Goal: Information Seeking & Learning: Learn about a topic

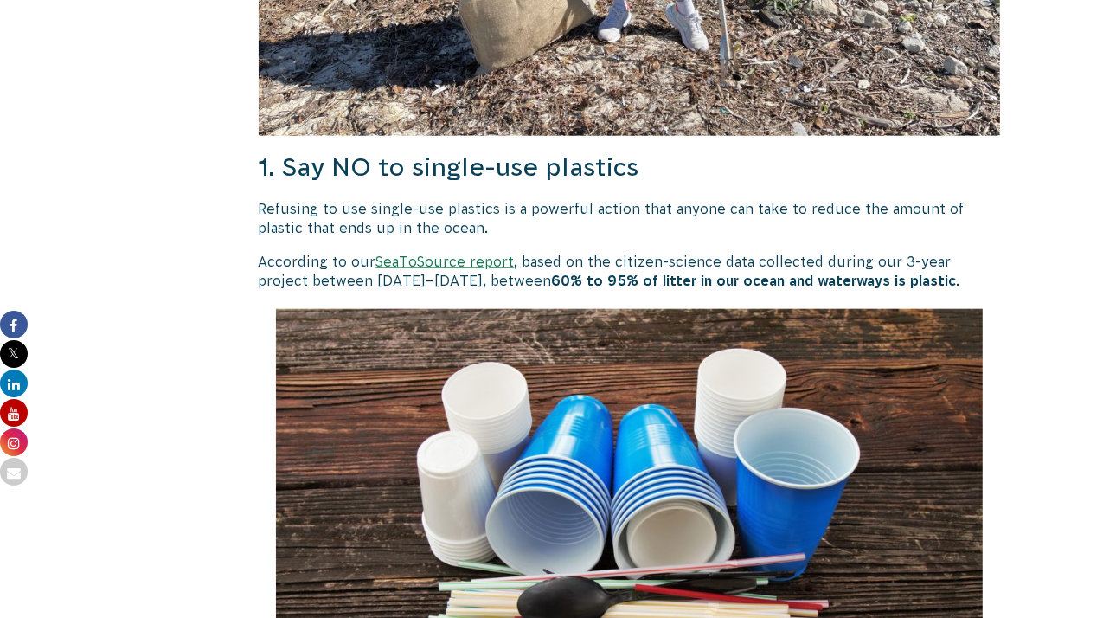
scroll to position [1211, 0]
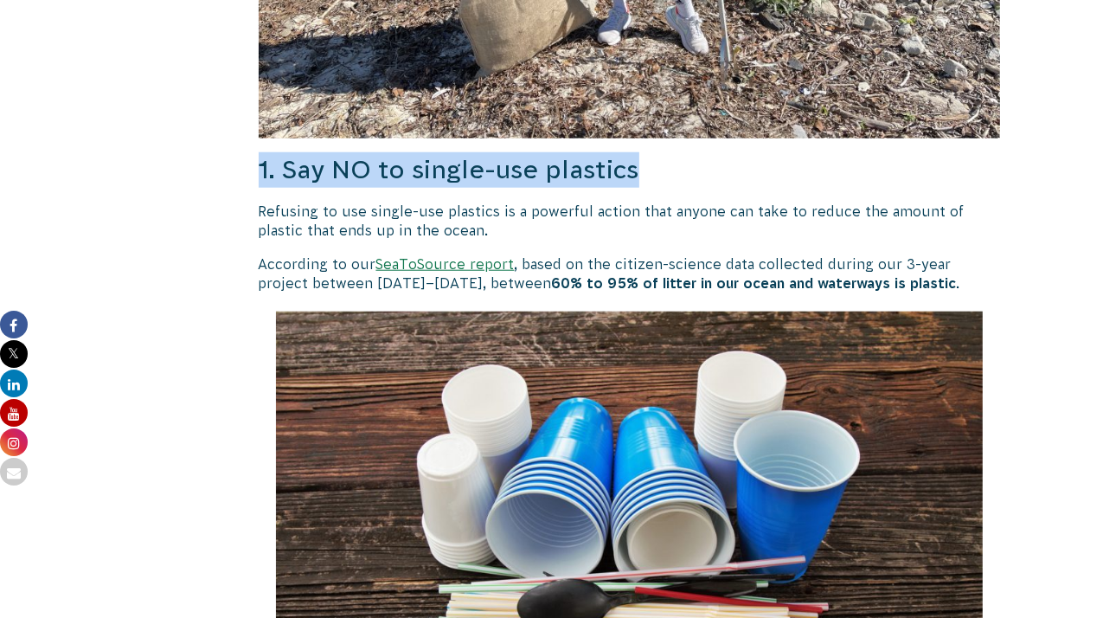
drag, startPoint x: 260, startPoint y: 168, endPoint x: 646, endPoint y: 183, distance: 386.2
click at [646, 183] on h3 "1. Say NO to single-use plastics" at bounding box center [630, 169] width 742 height 35
copy h3 "1. Say NO to single-use plastics"
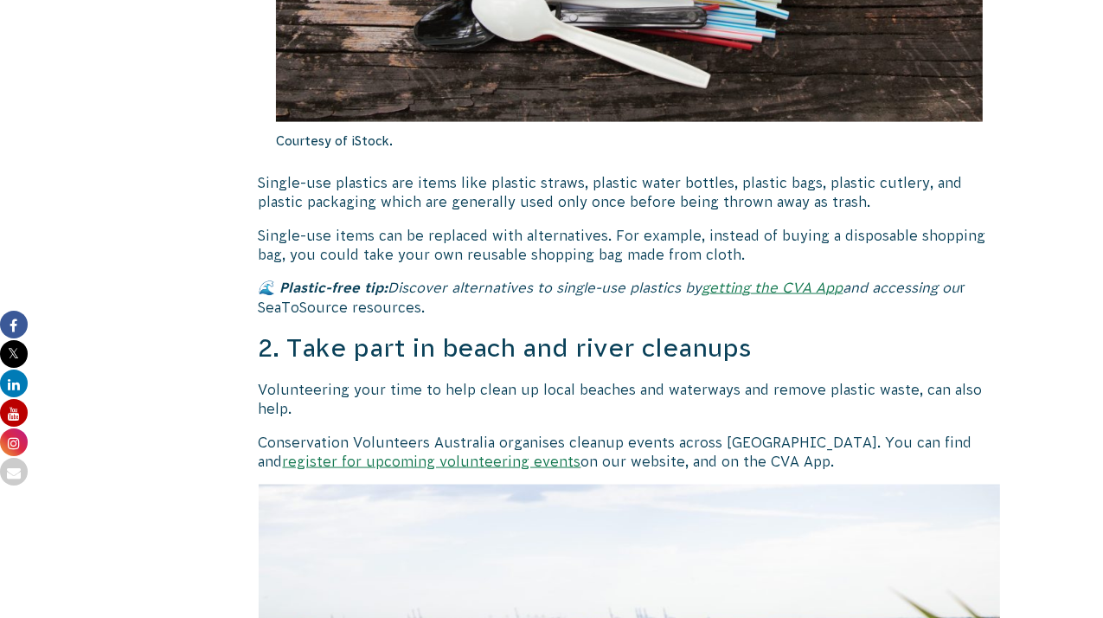
scroll to position [1881, 0]
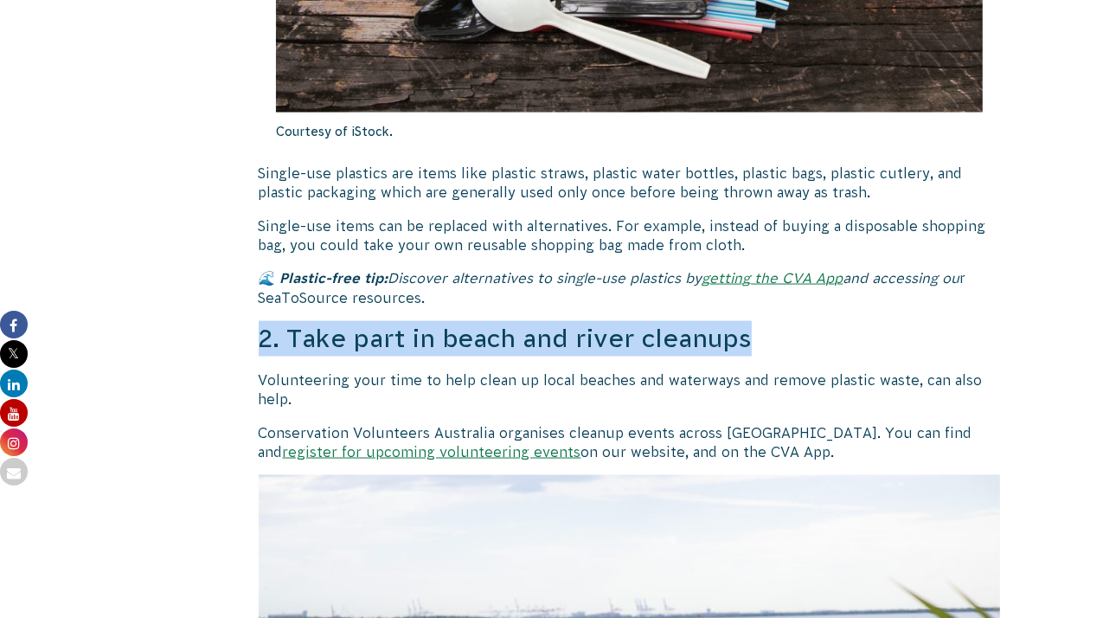
drag, startPoint x: 260, startPoint y: 336, endPoint x: 747, endPoint y: 350, distance: 486.6
click at [747, 350] on h3 "2. Take part in beach and river cleanups" at bounding box center [630, 338] width 742 height 35
copy h3 "2. Take part in beach and river cleanups"
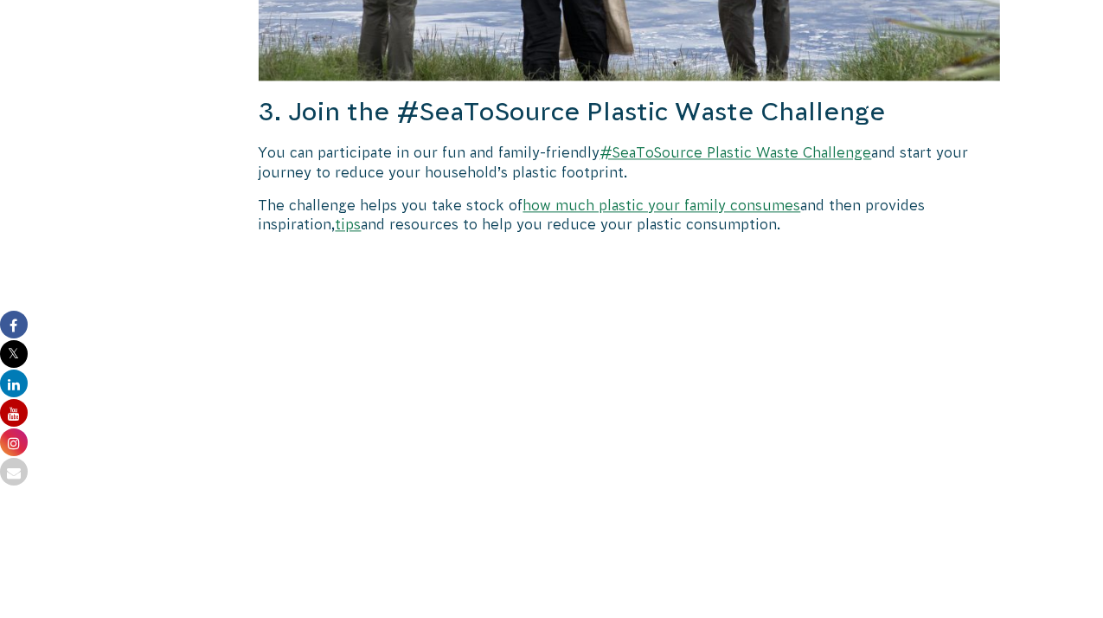
scroll to position [2772, 0]
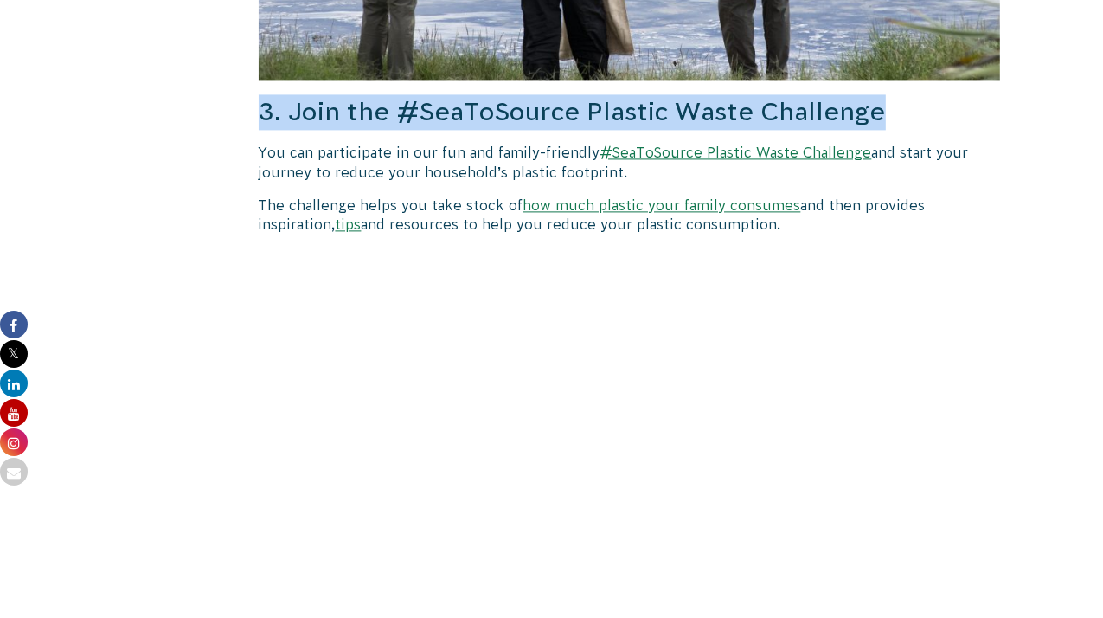
drag, startPoint x: 260, startPoint y: 109, endPoint x: 903, endPoint y: 109, distance: 643.0
click at [903, 109] on h3 "3. Join the #SeaToSource Plastic Waste Challenge" at bounding box center [630, 111] width 742 height 35
copy h3 "3. Join the #SeaToSource Plastic Waste Challenge"
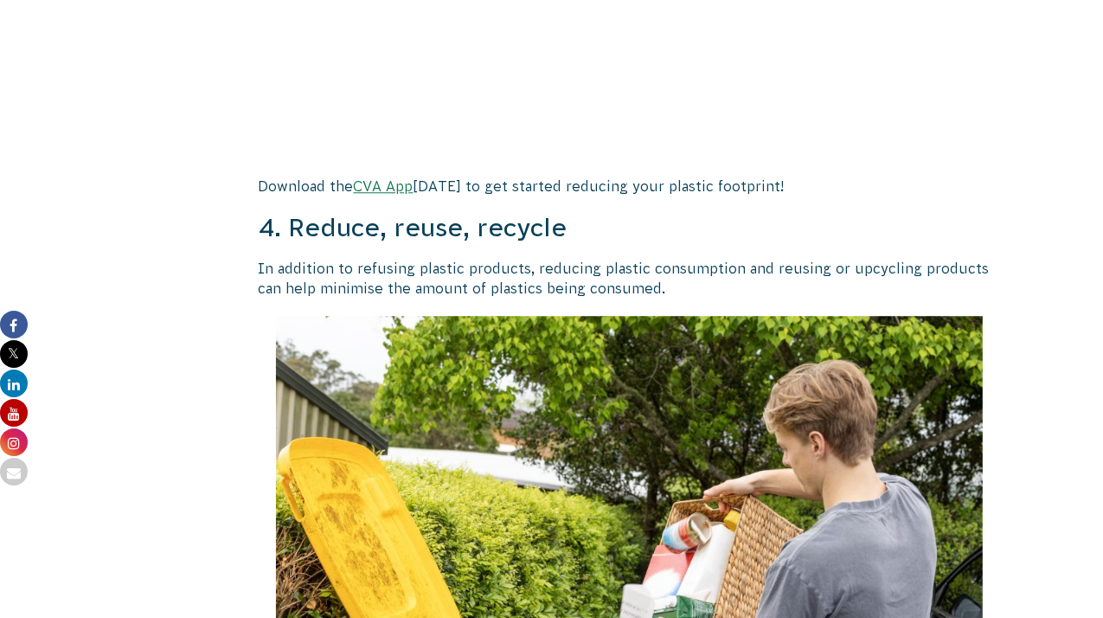
scroll to position [3421, 0]
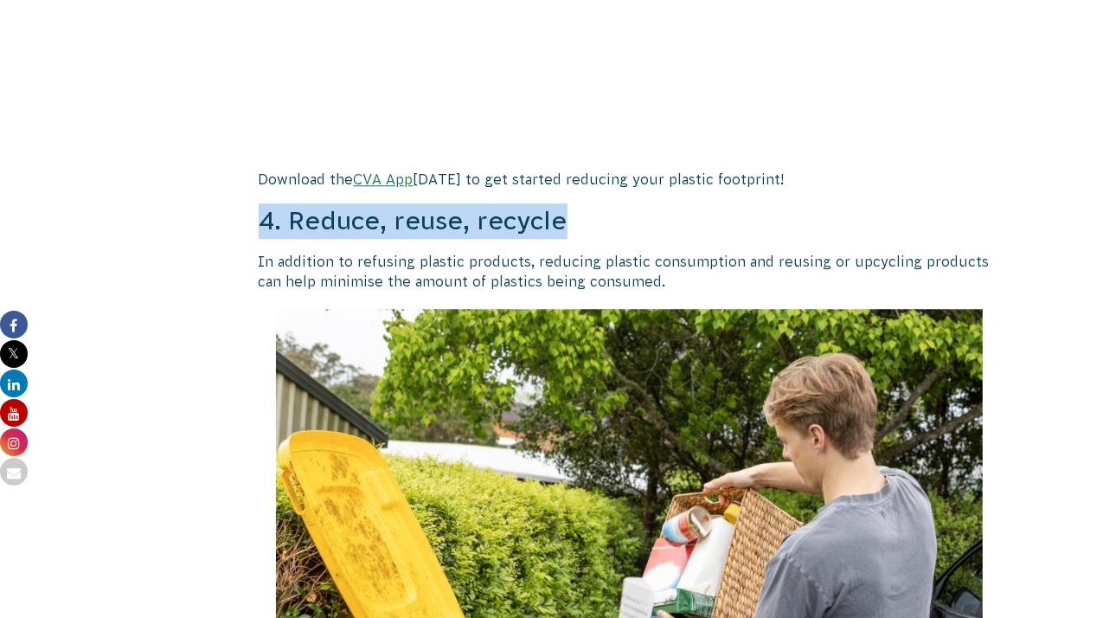
drag, startPoint x: 259, startPoint y: 218, endPoint x: 612, endPoint y: 222, distance: 353.1
click at [612, 222] on h3 "4. Reduce, reuse, recycle" at bounding box center [630, 220] width 742 height 35
copy h3 "4. Reduce, reuse, recycle"
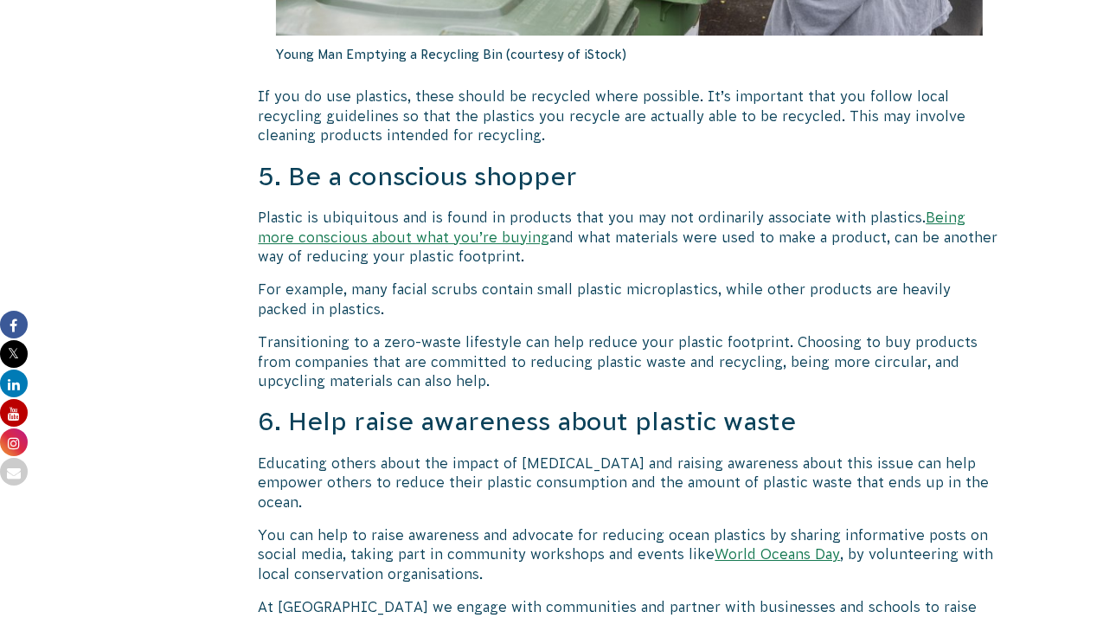
scroll to position [4168, 0]
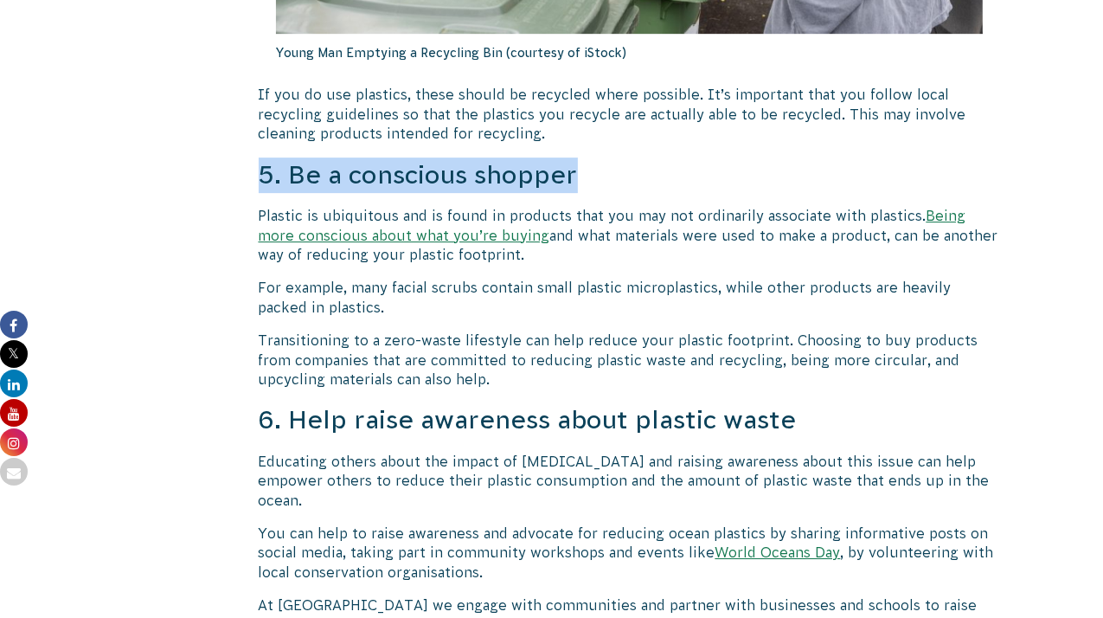
drag, startPoint x: 257, startPoint y: 170, endPoint x: 601, endPoint y: 173, distance: 344.4
click at [601, 173] on div "[DATE] Action for Ocean Wetlands and Rivers 10 Ways We Can All Reduce [MEDICAL_…" at bounding box center [552, 409] width 935 height 8292
copy h3 "5. Be a conscious shopper"
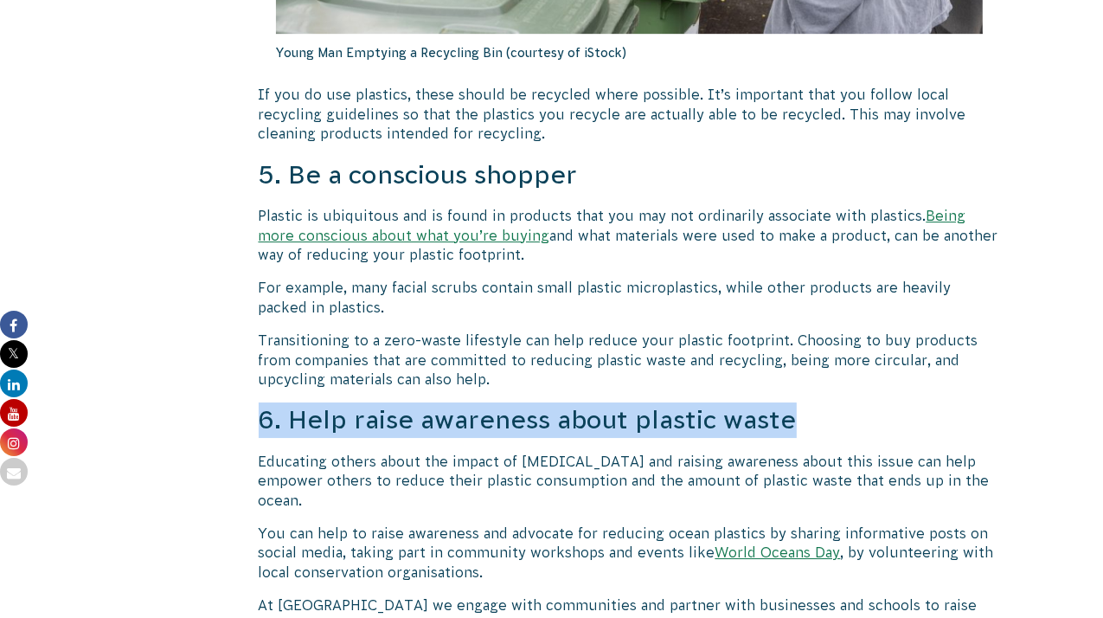
drag, startPoint x: 264, startPoint y: 417, endPoint x: 810, endPoint y: 427, distance: 546.1
click at [810, 427] on h3 "6. Help raise awareness about plastic waste" at bounding box center [630, 419] width 742 height 35
copy h3 "6. Help raise awareness about plastic waste"
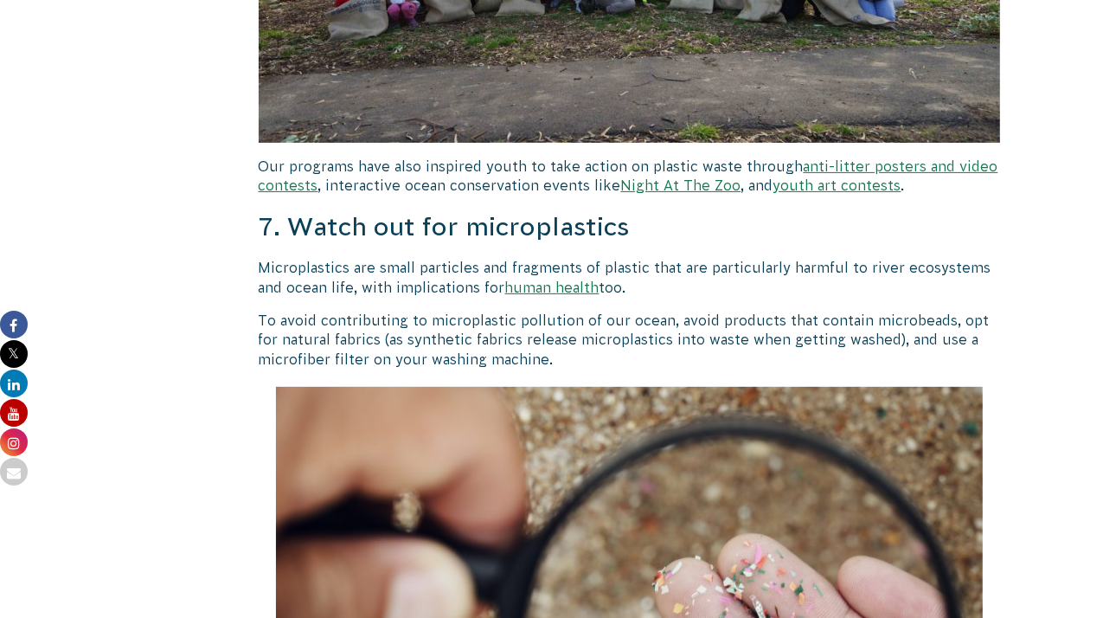
scroll to position [5261, 0]
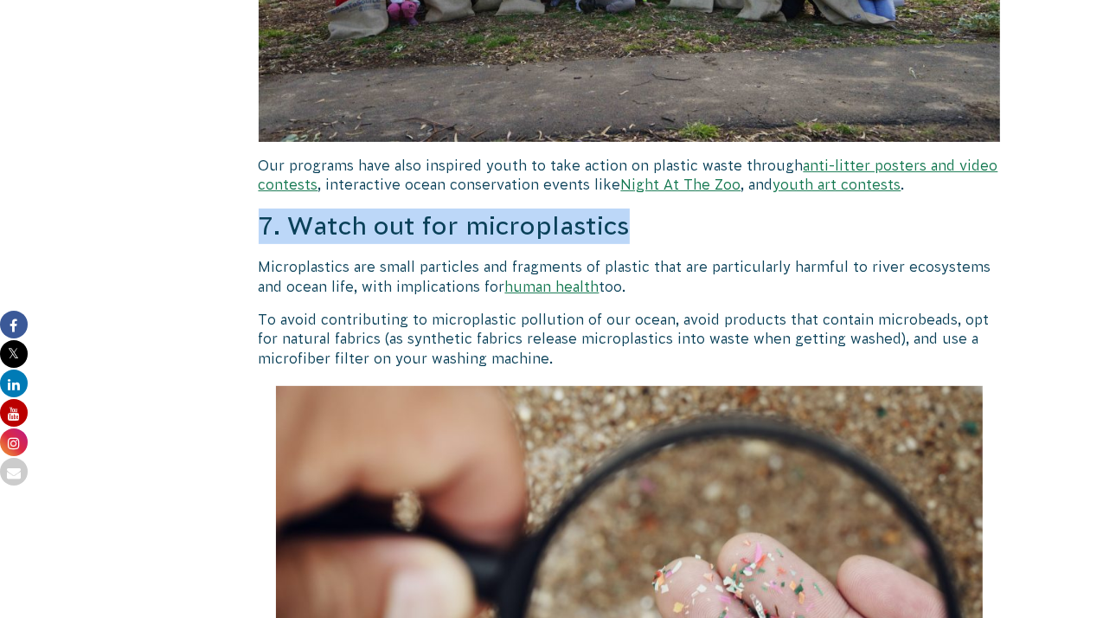
drag, startPoint x: 260, startPoint y: 198, endPoint x: 670, endPoint y: 213, distance: 409.6
click at [670, 213] on h3 "7. Watch out for microplastics" at bounding box center [630, 226] width 742 height 35
copy h3 "7. Watch out for microplastics"
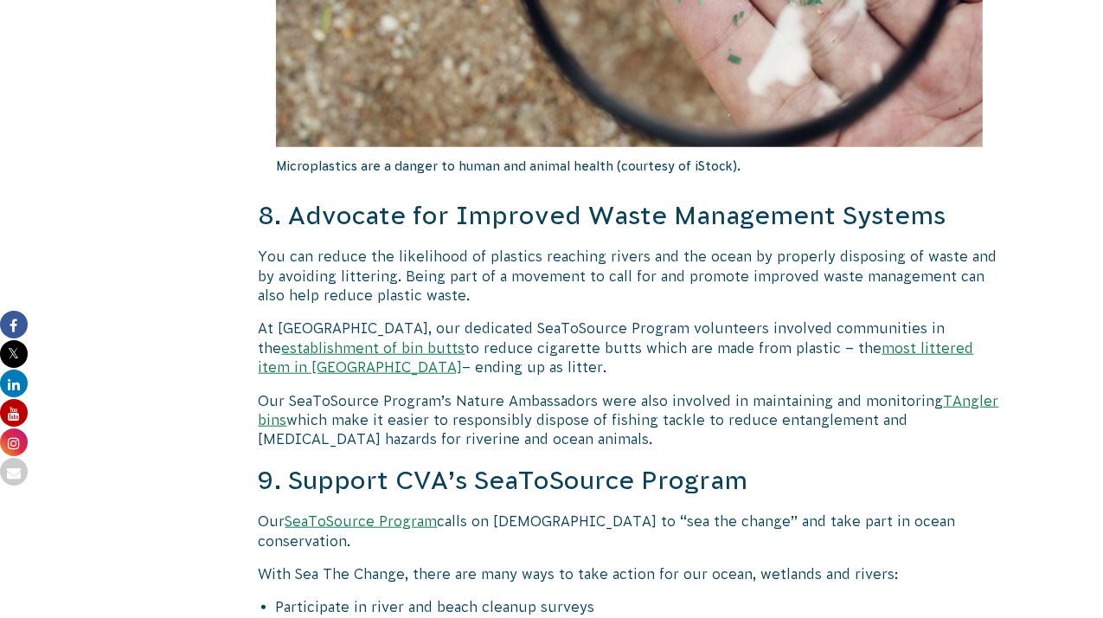
scroll to position [5969, 0]
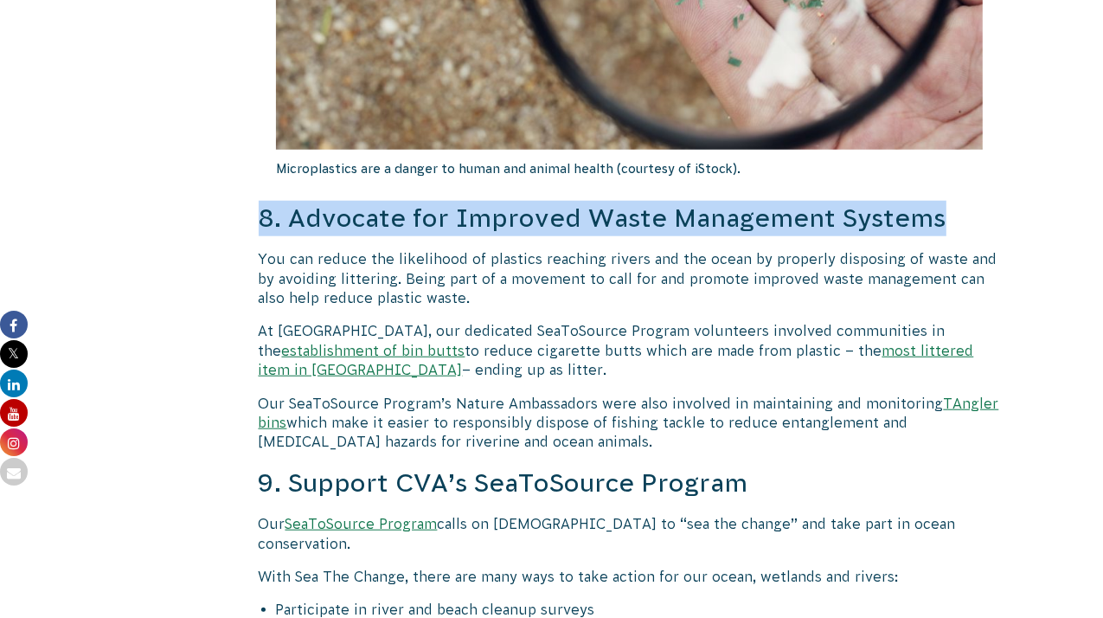
drag, startPoint x: 260, startPoint y: 192, endPoint x: 993, endPoint y: 196, distance: 732.1
click at [993, 201] on h3 "8. Advocate for Improved Waste Management Systems" at bounding box center [630, 218] width 742 height 35
copy h3 "8. Advocate for Improved Waste Management Systems"
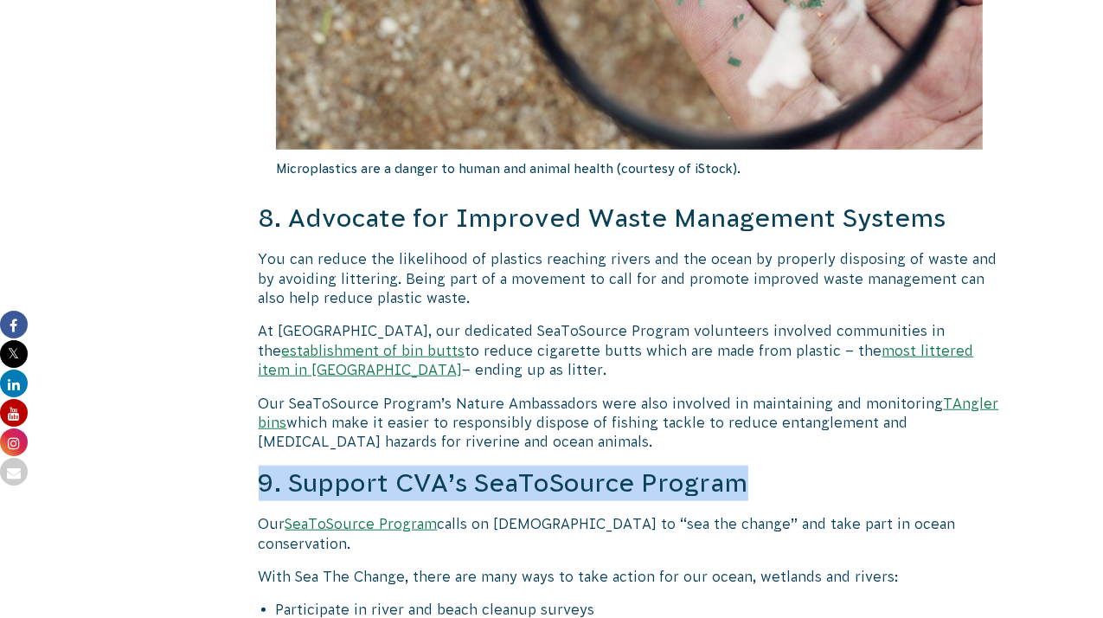
drag, startPoint x: 261, startPoint y: 458, endPoint x: 746, endPoint y: 440, distance: 484.9
copy h3 "9. Support CVA’s SeaToSource Program"
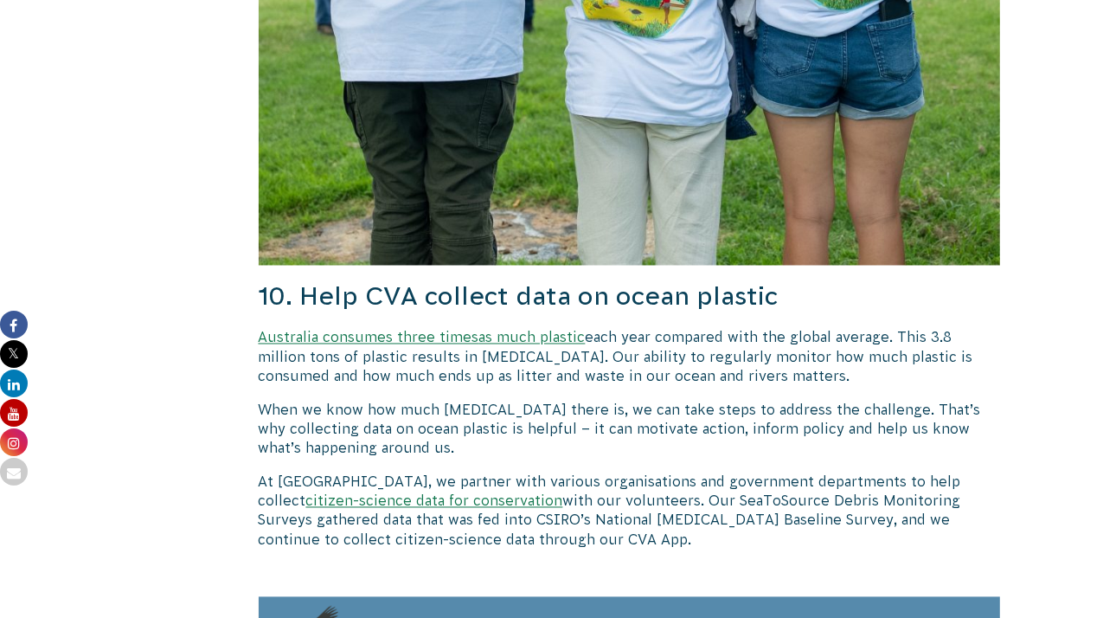
scroll to position [7191, 0]
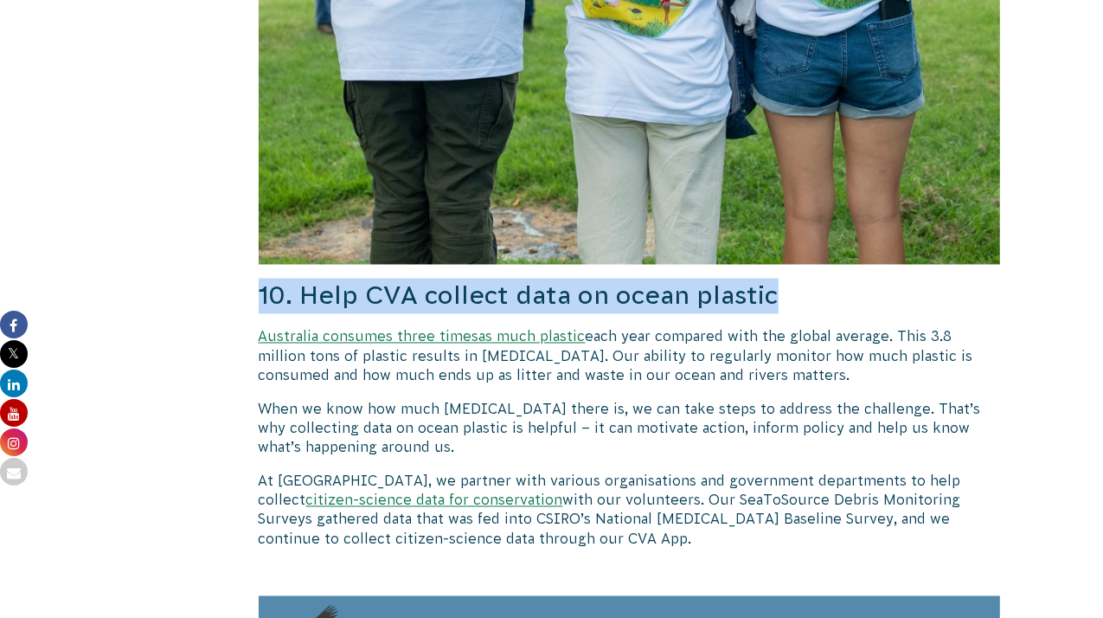
drag, startPoint x: 260, startPoint y: 253, endPoint x: 813, endPoint y: 257, distance: 553.0
click at [813, 279] on h3 "10. Help CVA collect data on ocean plastic" at bounding box center [630, 296] width 742 height 35
copy h3 "10. Help CVA collect data on ocean plastic"
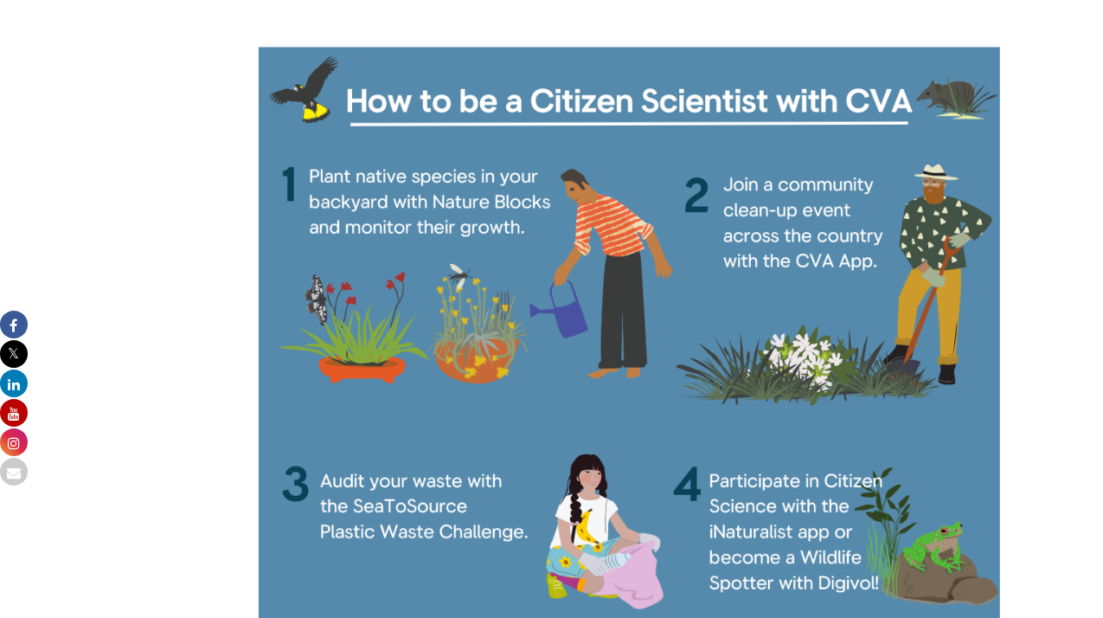
scroll to position [7740, 0]
